Goal: Entertainment & Leisure: Consume media (video, audio)

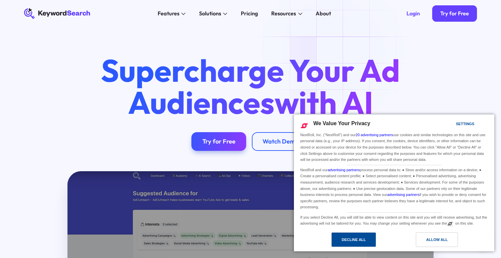
click at [373, 239] on div "Decline All" at bounding box center [354, 240] width 45 height 15
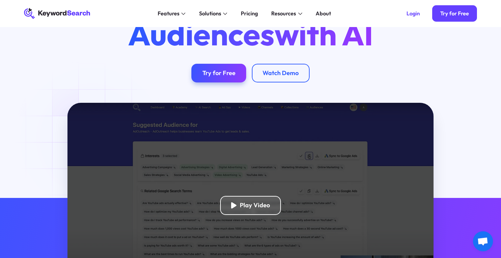
scroll to position [68, 0]
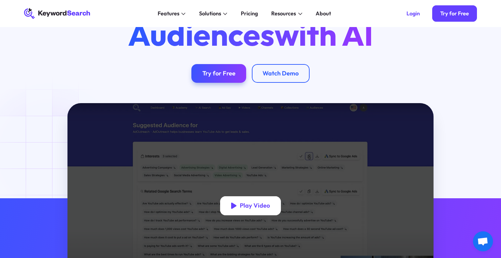
click at [254, 207] on div "Play Video" at bounding box center [255, 206] width 30 height 8
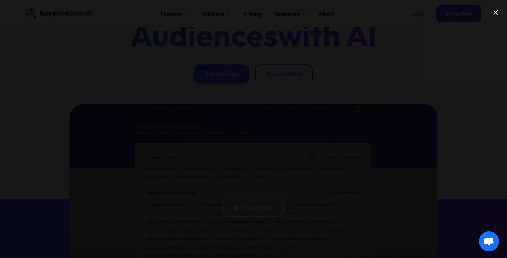
click at [496, 11] on div "close lightbox" at bounding box center [495, 12] width 23 height 15
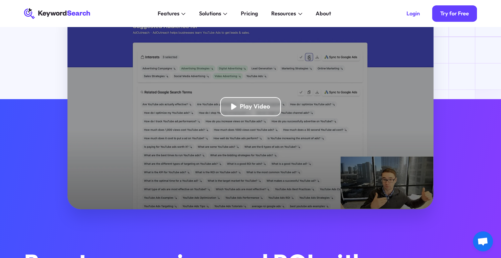
scroll to position [273, 0]
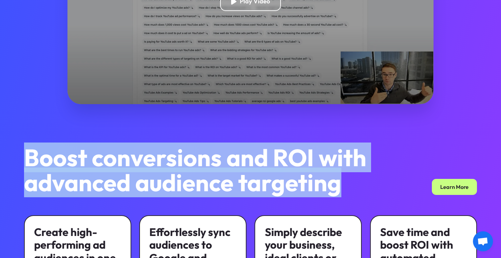
drag, startPoint x: 26, startPoint y: 158, endPoint x: 341, endPoint y: 183, distance: 315.4
click at [341, 183] on h2 "Boost conversions and ROI with advanced audience targeting" at bounding box center [200, 170] width 353 height 50
copy h2 "Boost conversions and ROI with advanced audience targeting"
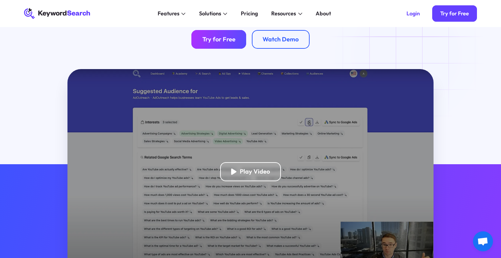
scroll to position [0, 0]
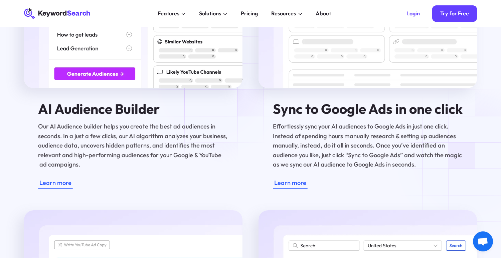
scroll to position [989, 0]
